Goal: Information Seeking & Learning: Learn about a topic

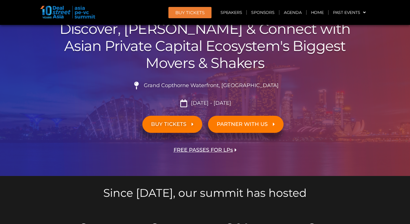
scroll to position [87, 0]
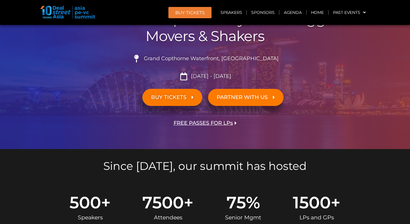
click at [193, 97] on icon at bounding box center [193, 97] width 2 height 5
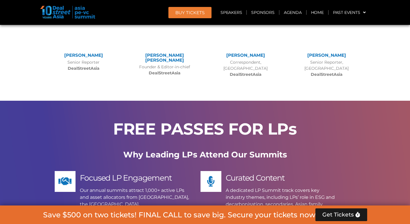
scroll to position [5314, 0]
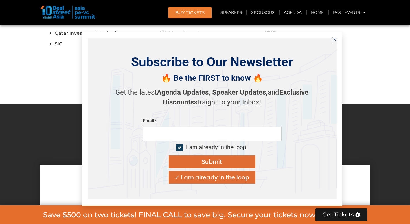
click at [334, 39] on icon "Close" at bounding box center [334, 39] width 5 height 5
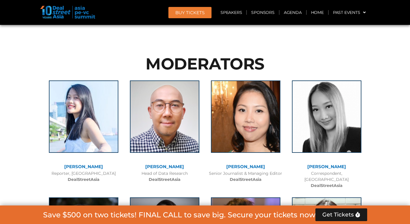
scroll to position [4271, 0]
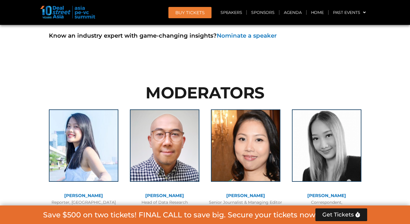
click at [168, 193] on link "[PERSON_NAME]" at bounding box center [164, 196] width 39 height 6
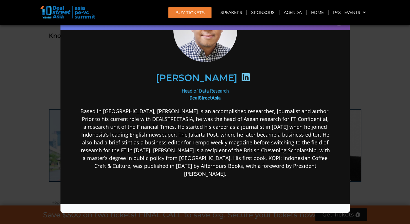
scroll to position [0, 0]
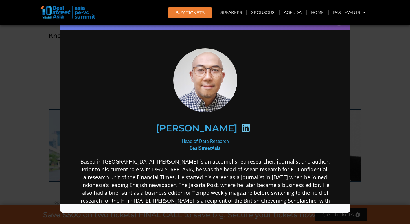
click at [370, 66] on div "Speaker Profile ×" at bounding box center [205, 112] width 410 height 224
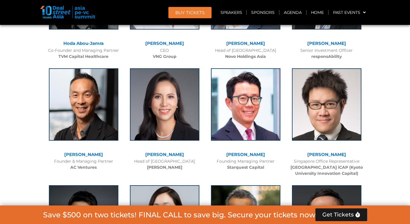
scroll to position [2418, 0]
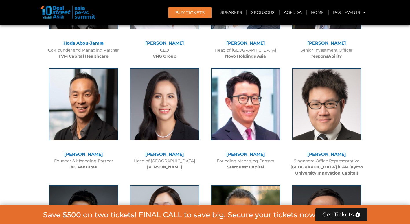
click at [86, 151] on link "[PERSON_NAME]" at bounding box center [83, 154] width 39 height 6
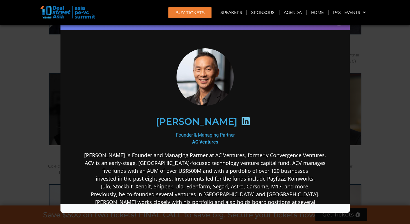
scroll to position [2244, 0]
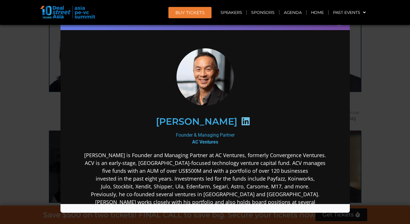
click at [399, 89] on div "Speaker Profile ×" at bounding box center [205, 112] width 410 height 224
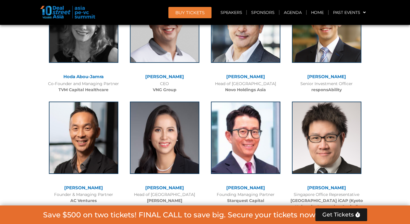
scroll to position [2389, 0]
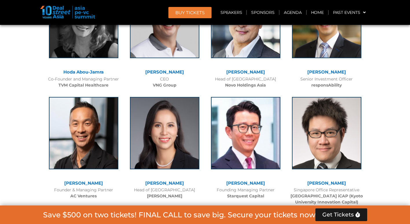
click at [83, 180] on link "[PERSON_NAME]" at bounding box center [83, 183] width 39 height 6
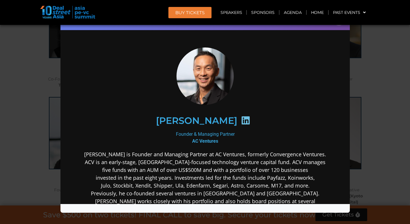
scroll to position [0, 0]
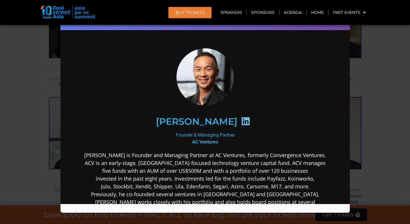
click at [367, 103] on div "Speaker Profile ×" at bounding box center [205, 112] width 410 height 224
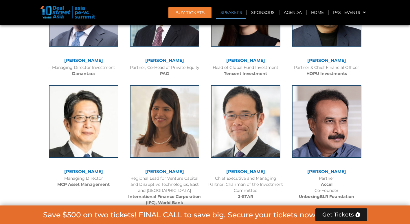
scroll to position [681, 0]
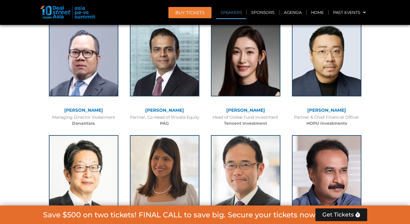
click at [78, 110] on link "[PERSON_NAME]" at bounding box center [83, 110] width 39 height 6
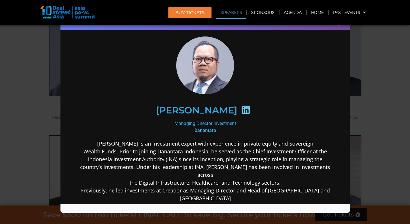
scroll to position [0, 0]
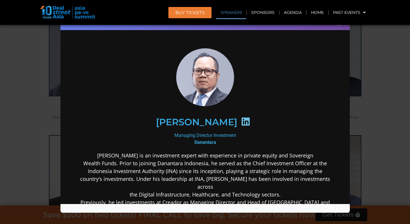
click at [380, 118] on div "Speaker Profile ×" at bounding box center [205, 112] width 410 height 224
